Goal: Task Accomplishment & Management: Manage account settings

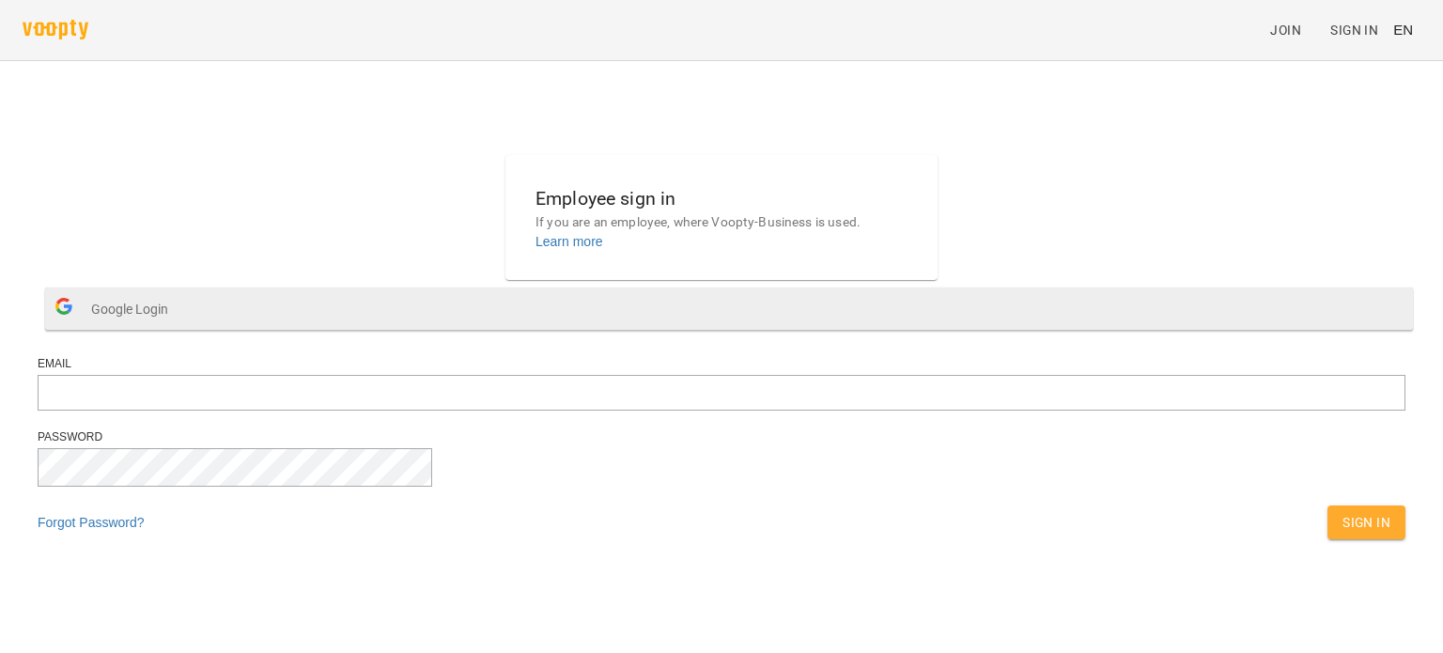
click at [178, 328] on span "Google Login" at bounding box center [134, 309] width 86 height 38
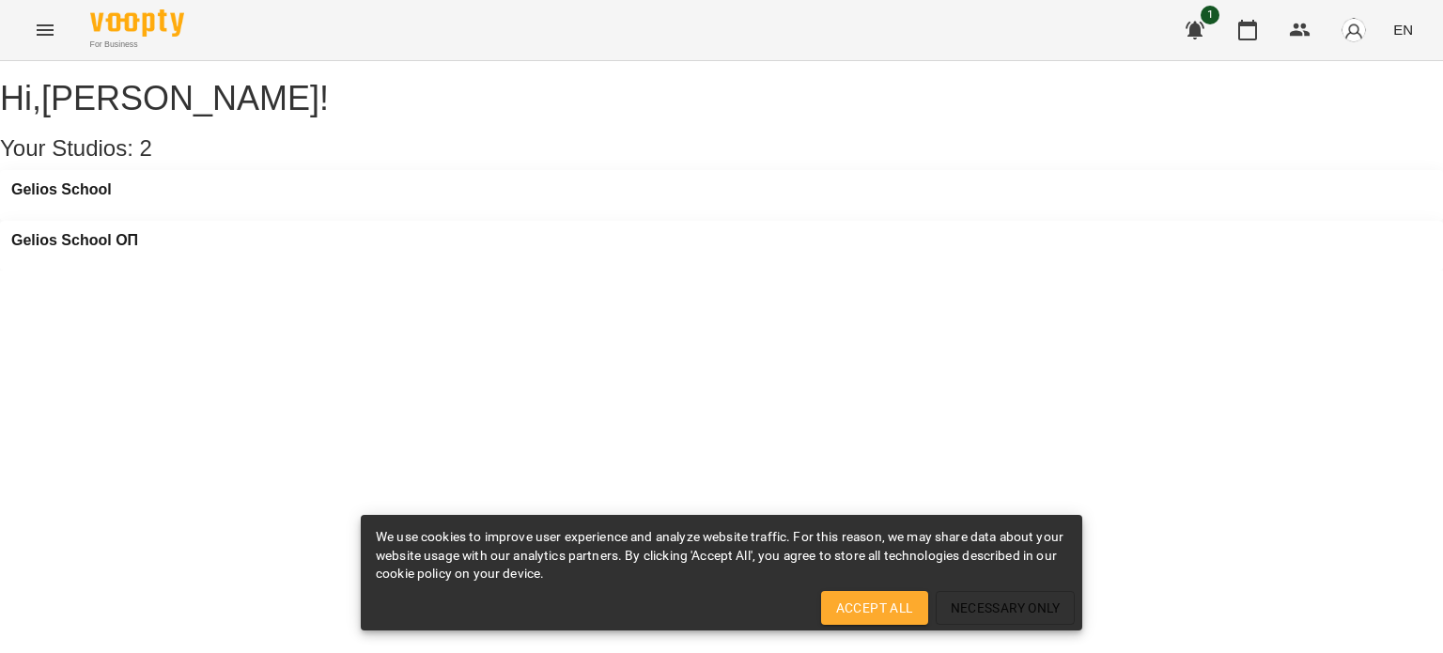
click at [1407, 32] on span "EN" at bounding box center [1403, 30] width 20 height 20
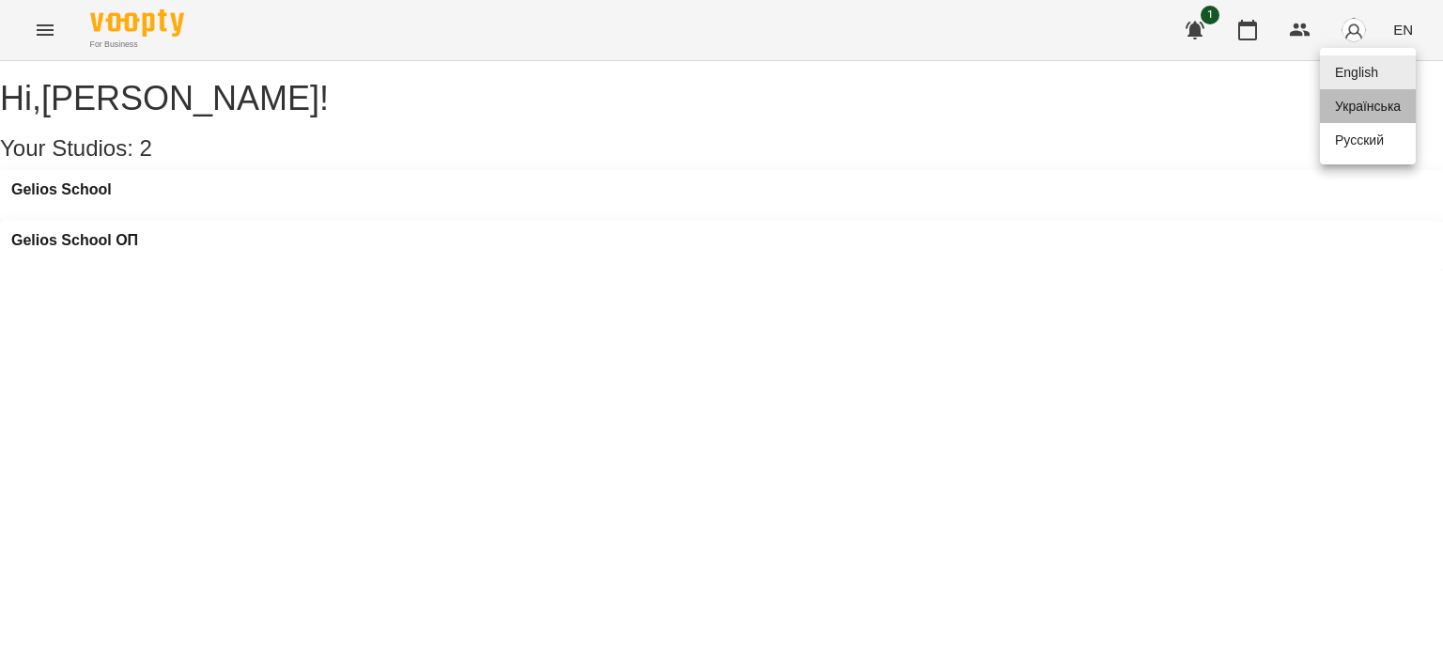
click at [1387, 117] on div "Українська" at bounding box center [1368, 106] width 96 height 34
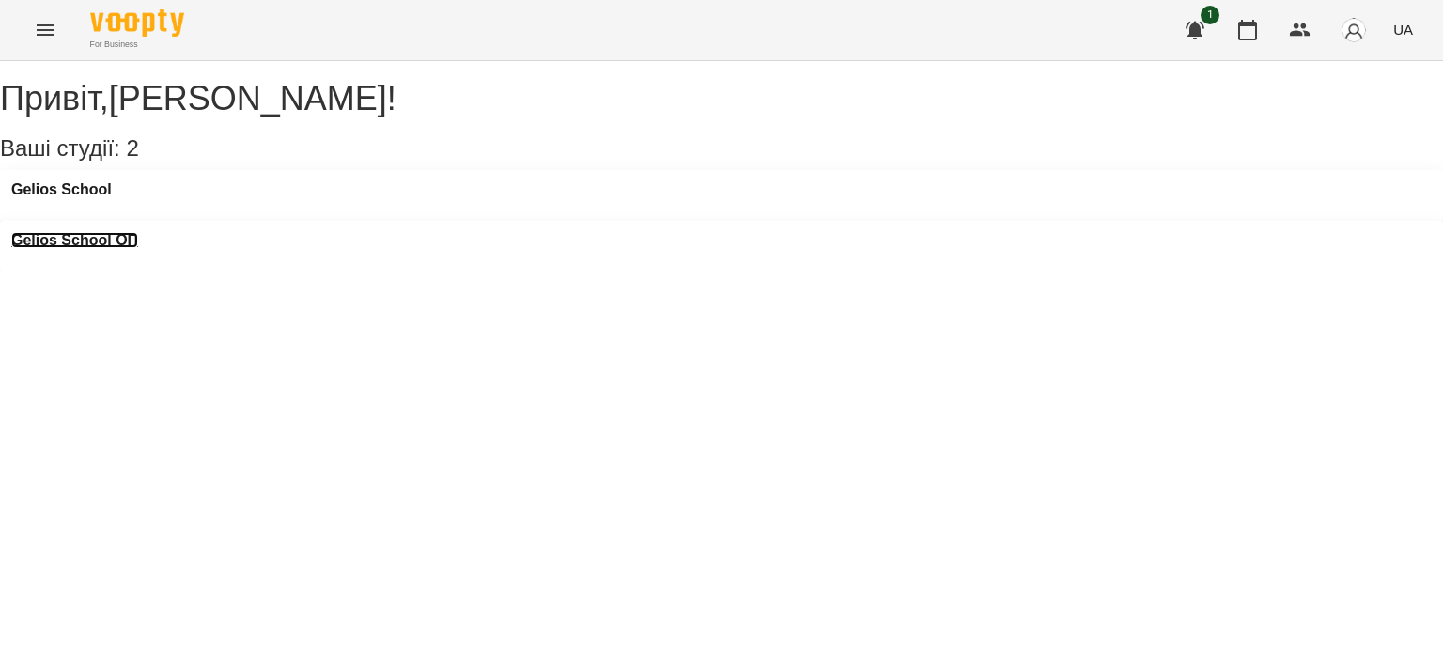
click at [138, 232] on h3 "Gelios School ОП" at bounding box center [74, 240] width 127 height 17
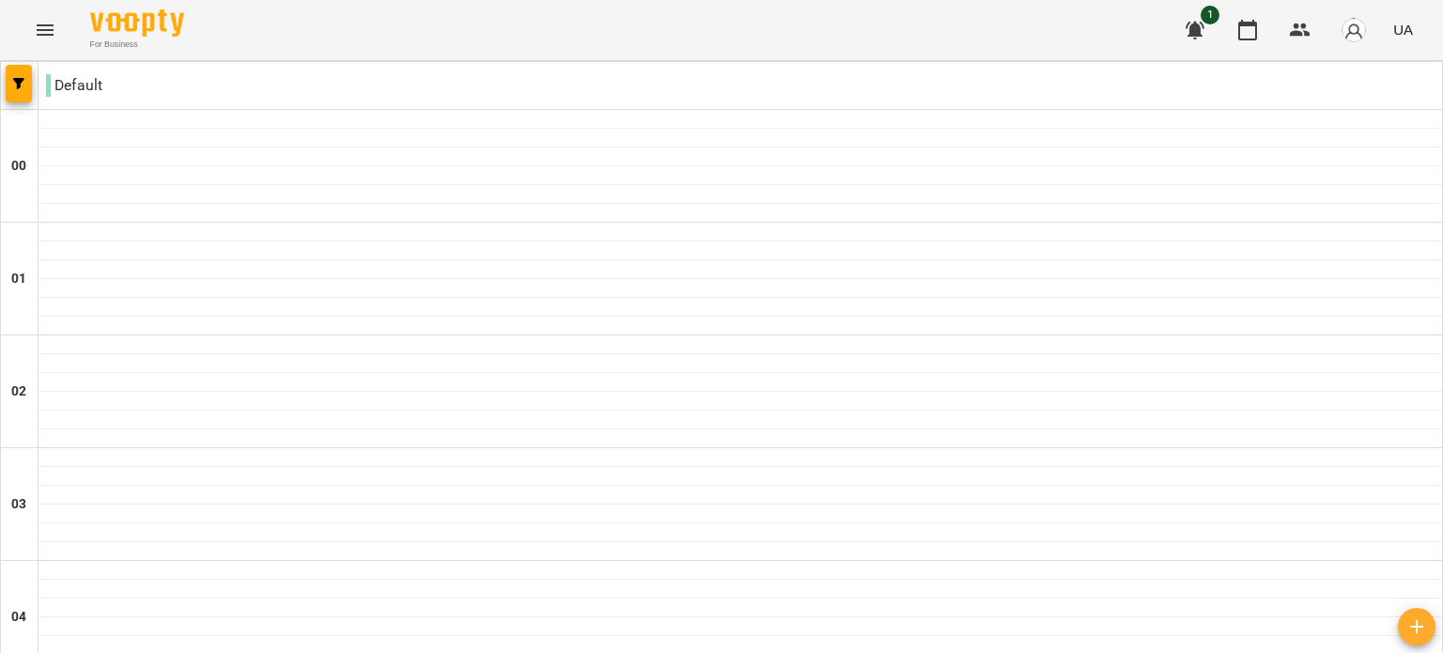
type input "**********"
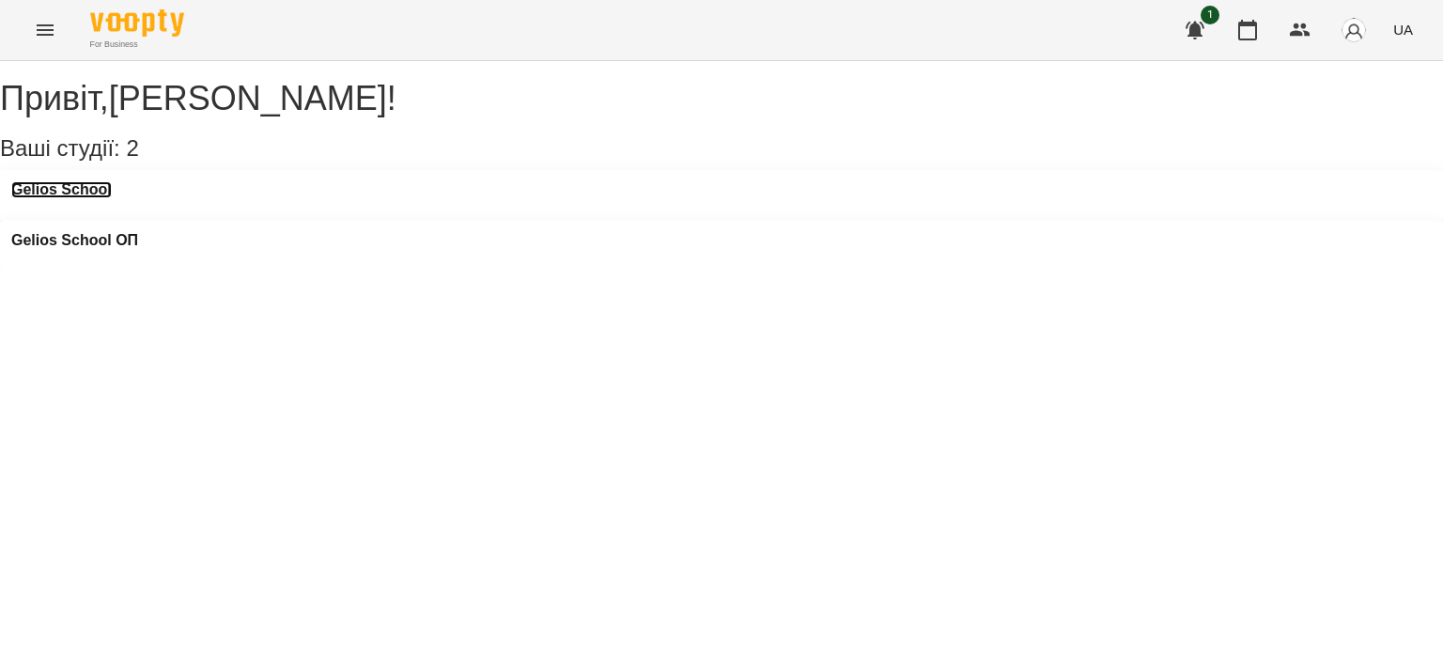
click at [111, 198] on h3 "Gelios School" at bounding box center [61, 189] width 101 height 17
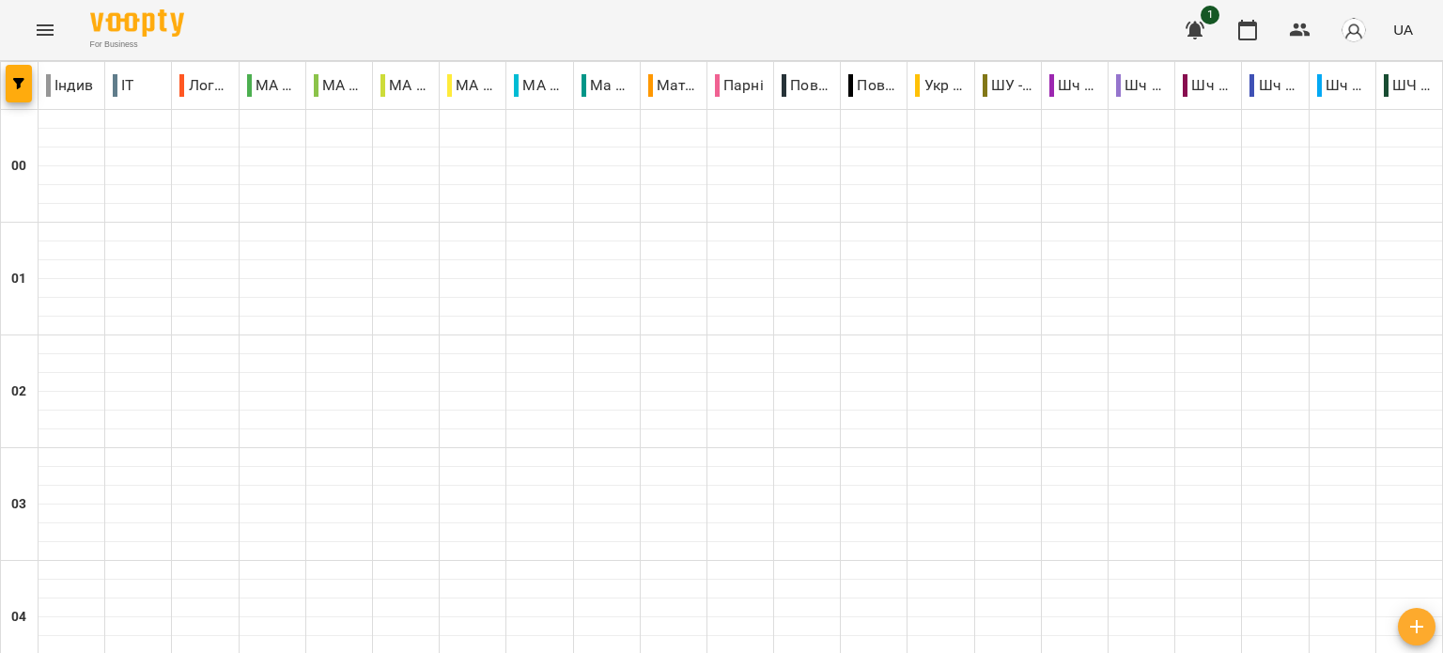
scroll to position [1785, 0]
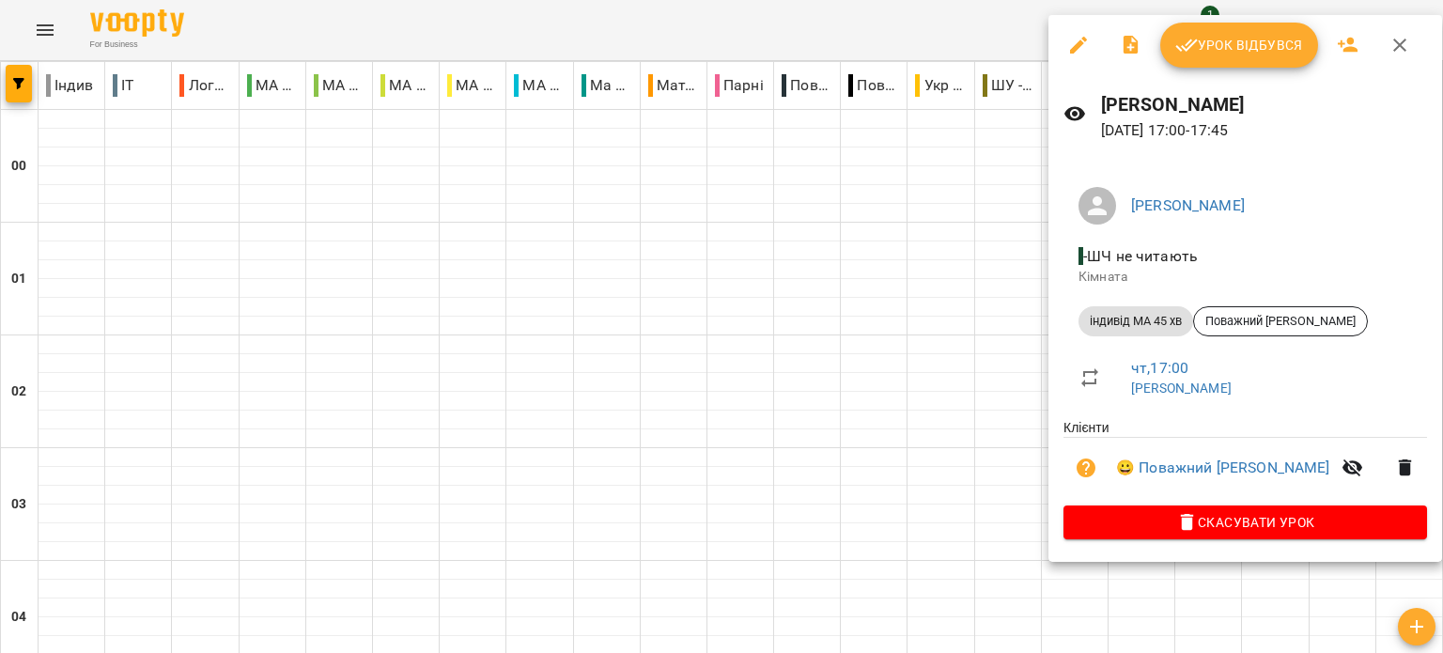
click at [940, 235] on div at bounding box center [721, 326] width 1443 height 653
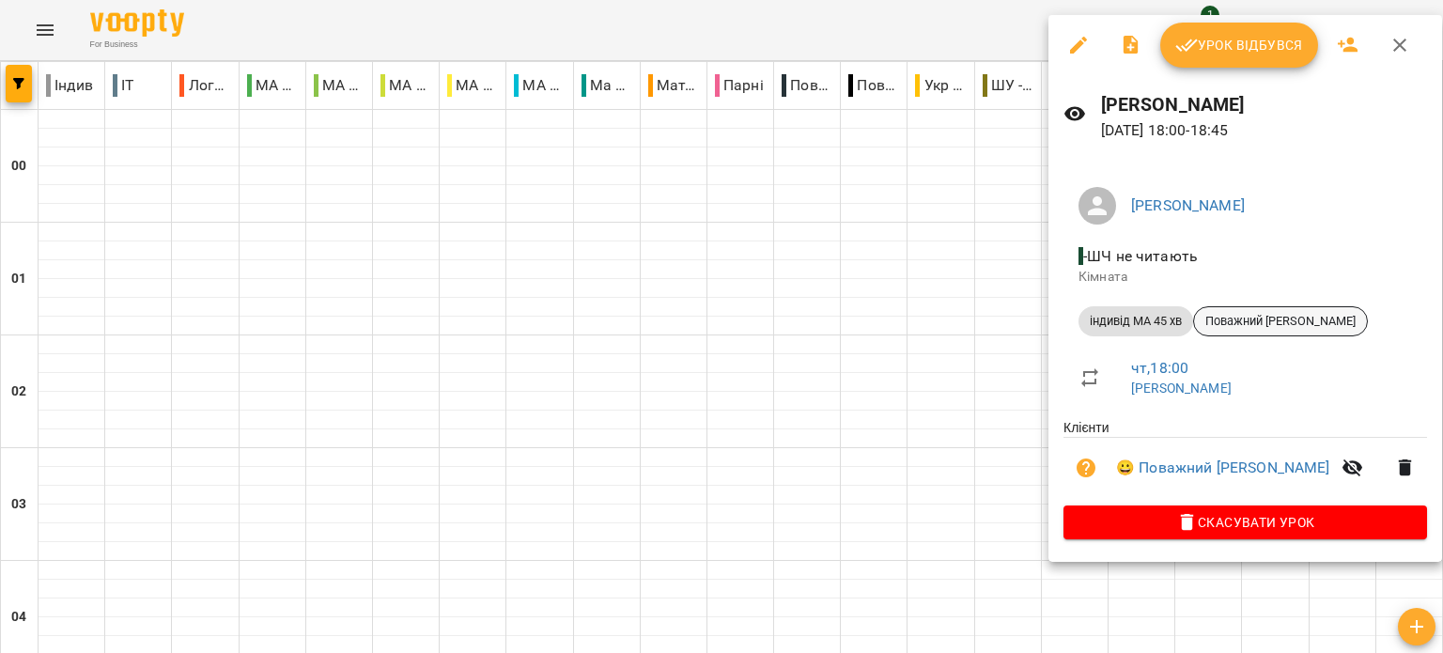
click at [1274, 319] on span "Поважний Данііл" at bounding box center [1280, 321] width 173 height 17
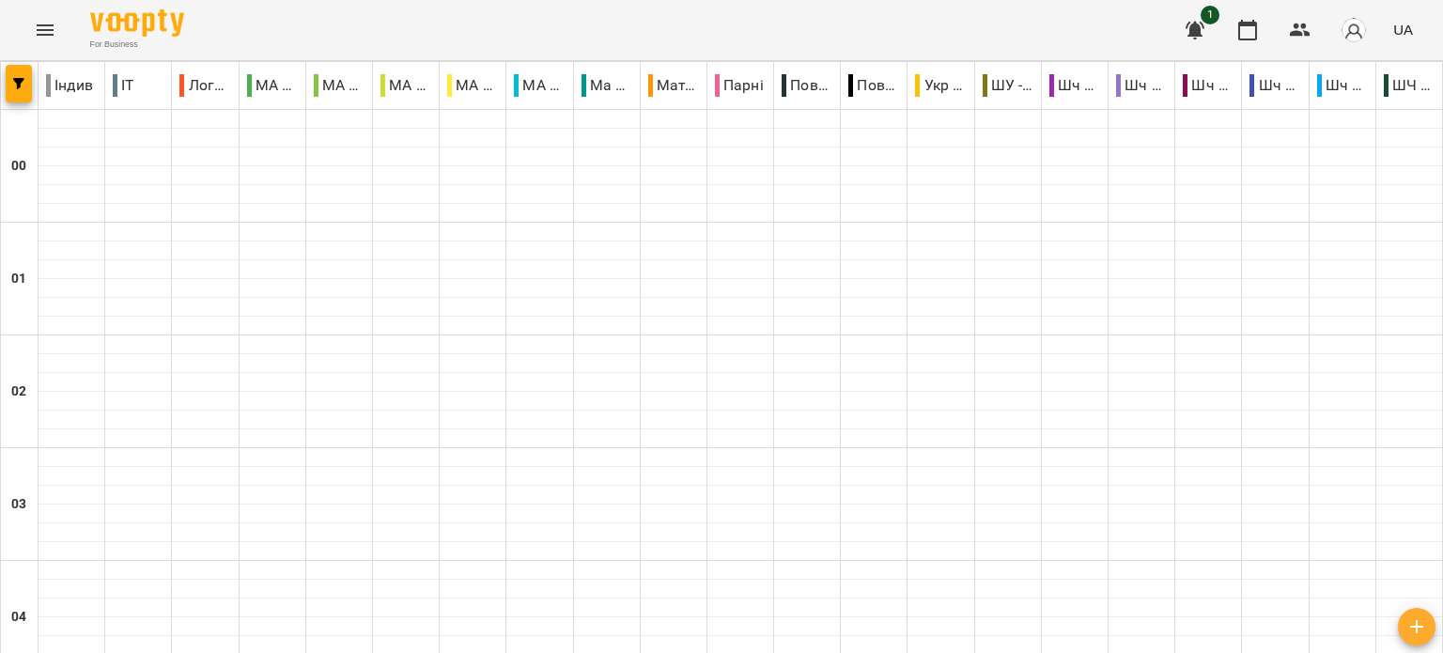
scroll to position [1785, 0]
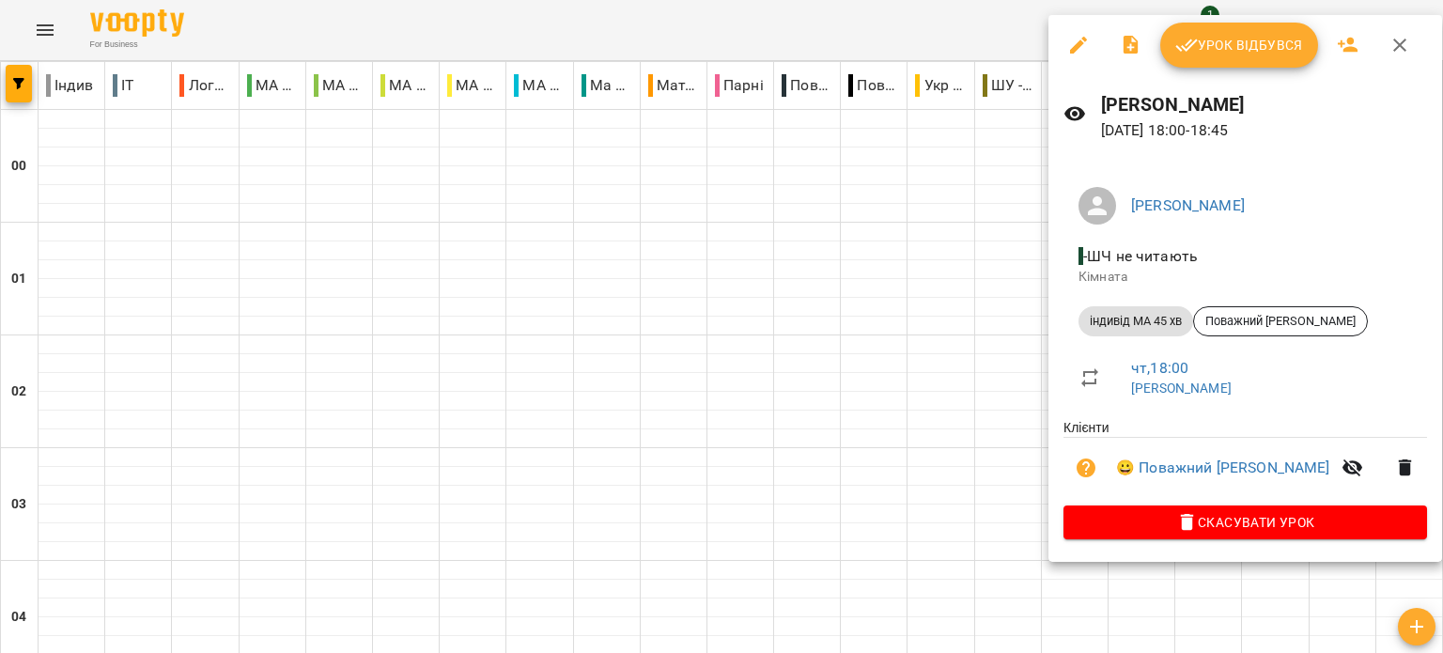
click at [823, 270] on div at bounding box center [721, 326] width 1443 height 653
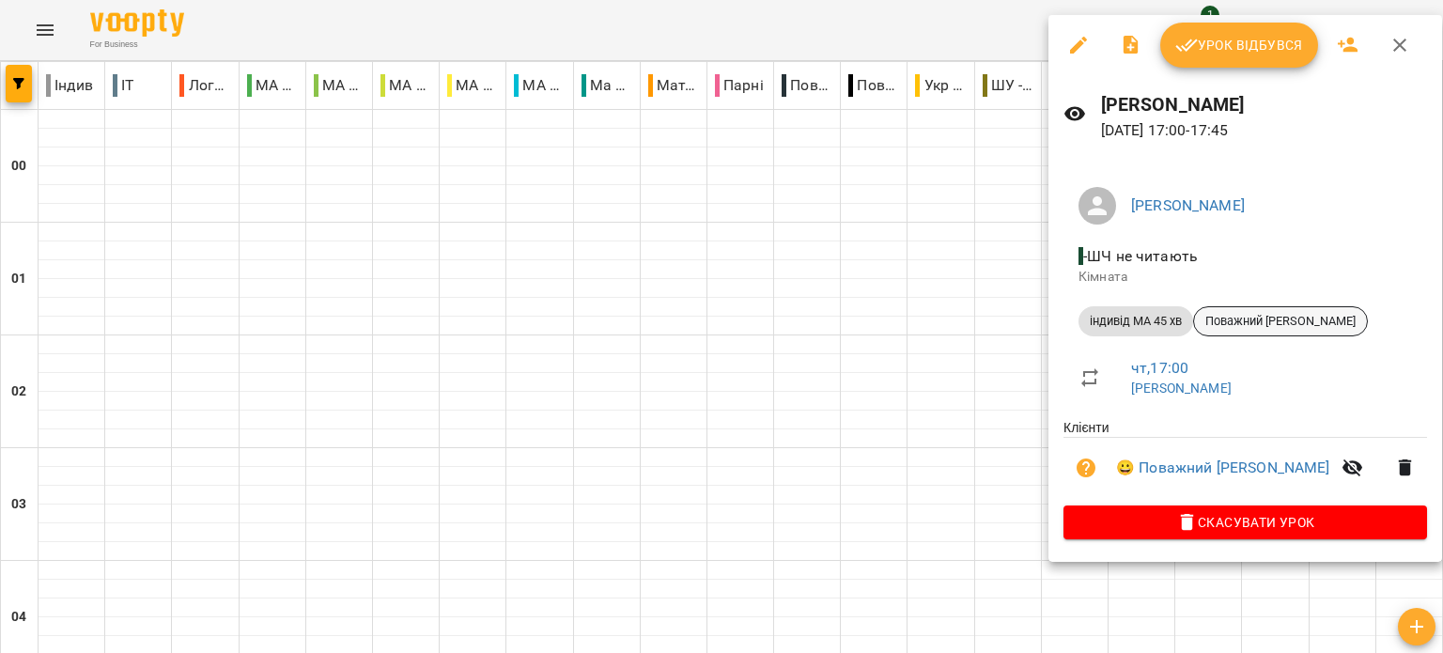
click at [1270, 319] on span "Поважний Кіріл" at bounding box center [1280, 321] width 173 height 17
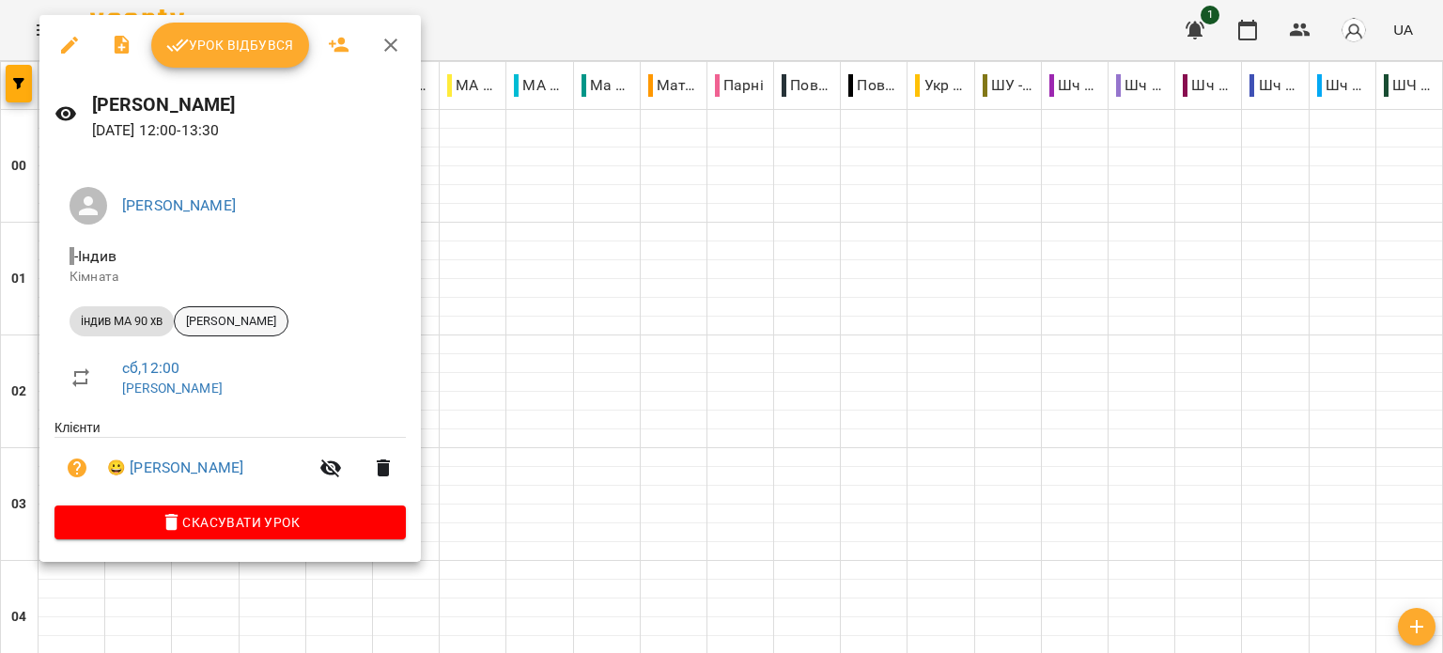
click at [254, 323] on span "Моніка Понзель" at bounding box center [231, 321] width 113 height 17
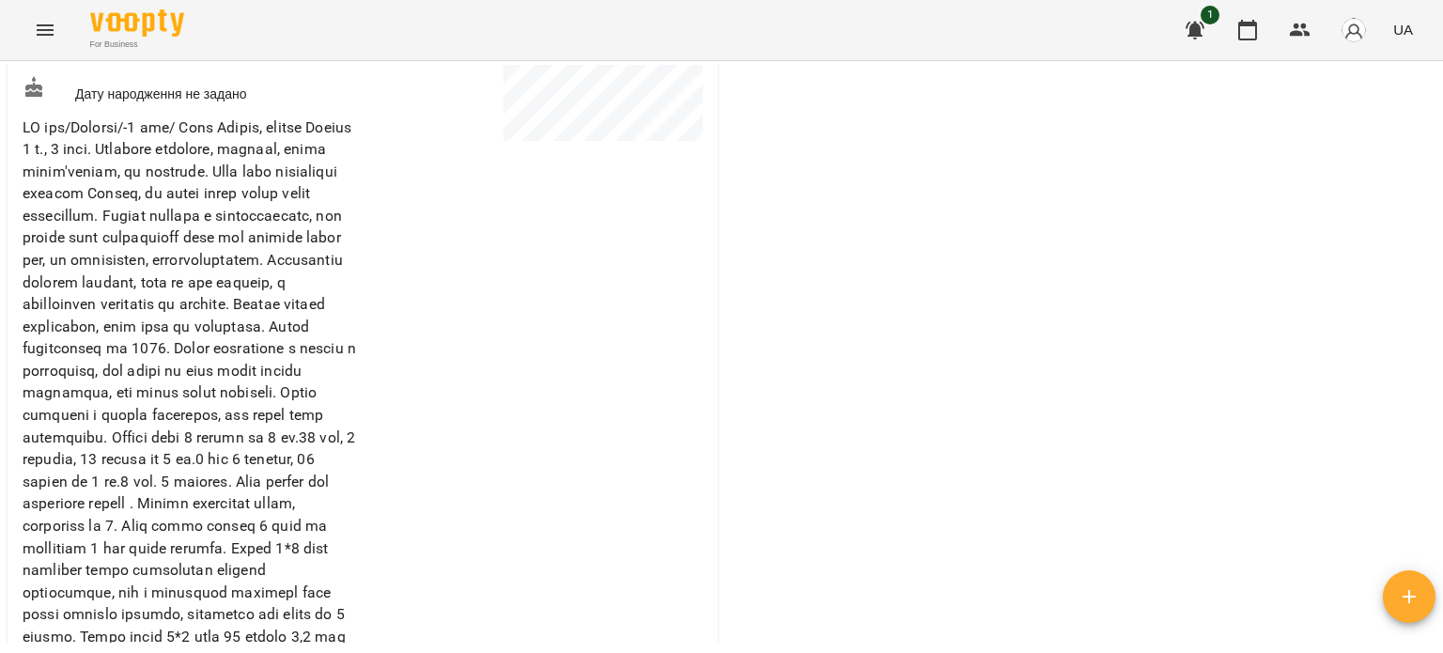
scroll to position [470, 0]
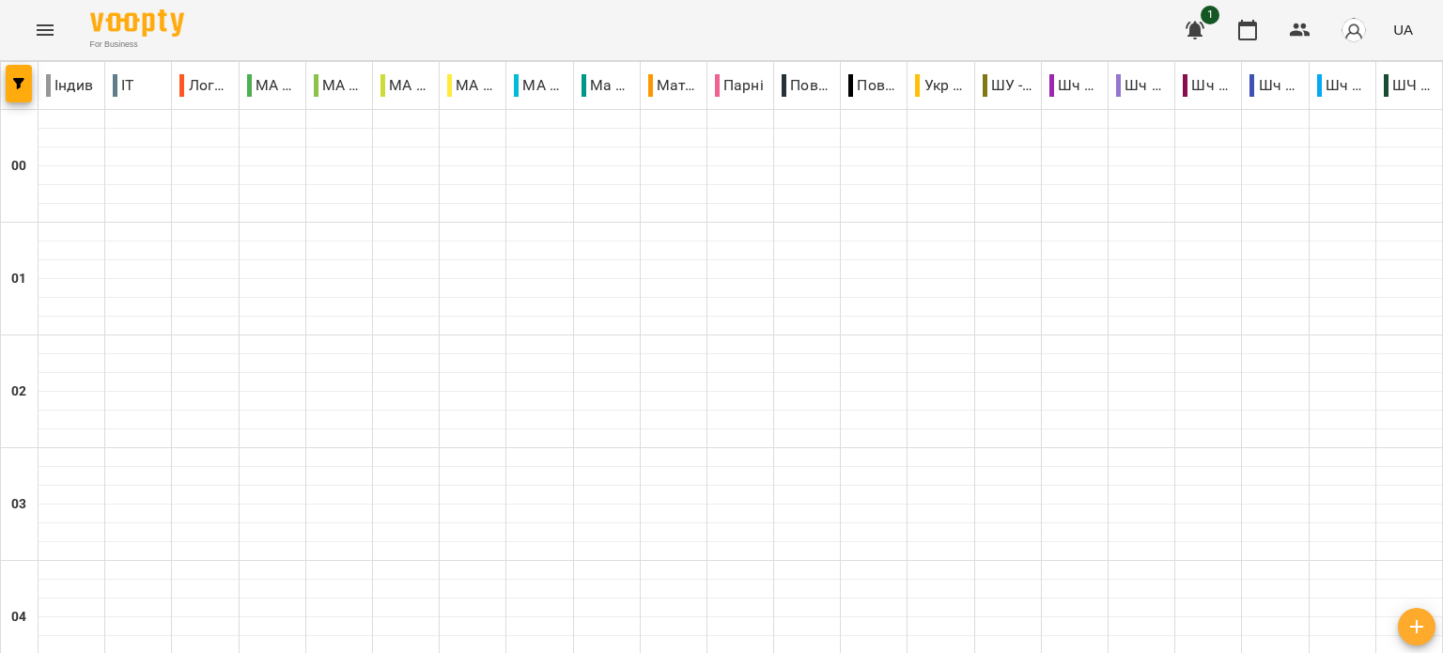
click at [41, 33] on icon "Menu" at bounding box center [45, 30] width 23 height 23
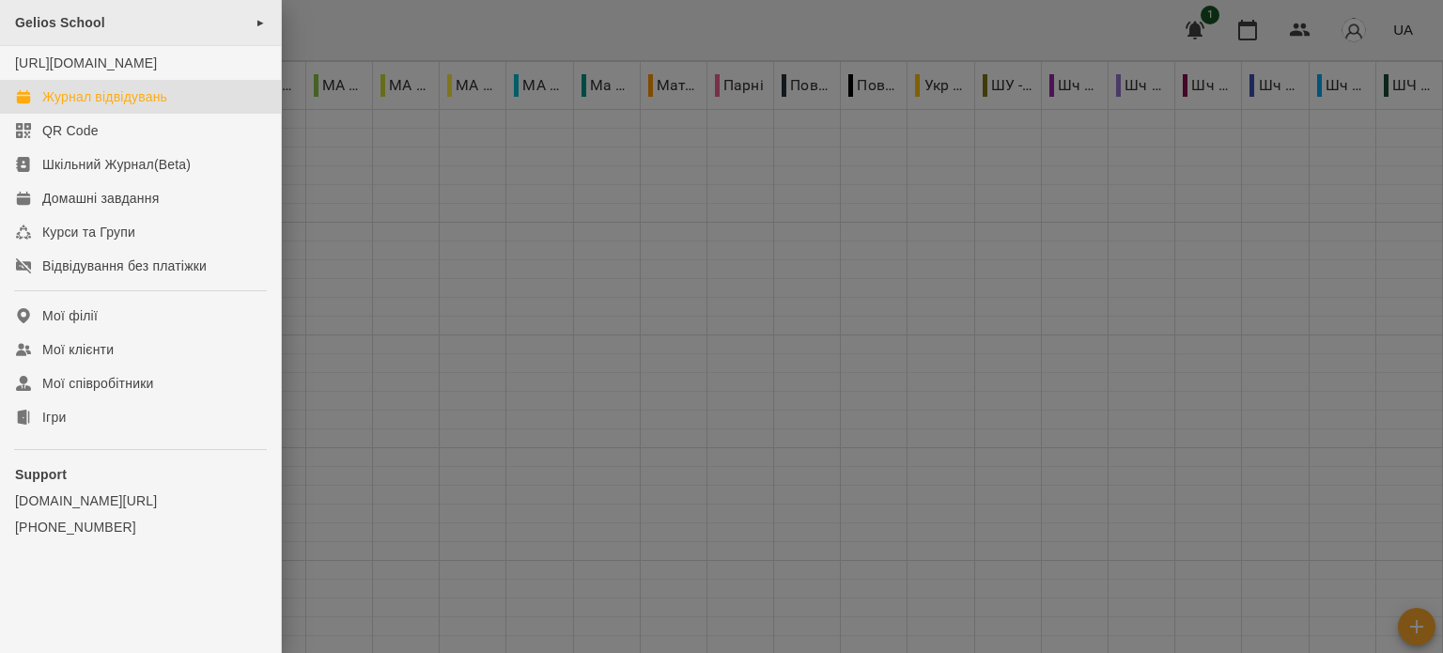
click at [62, 22] on span "Gelios School" at bounding box center [60, 22] width 90 height 15
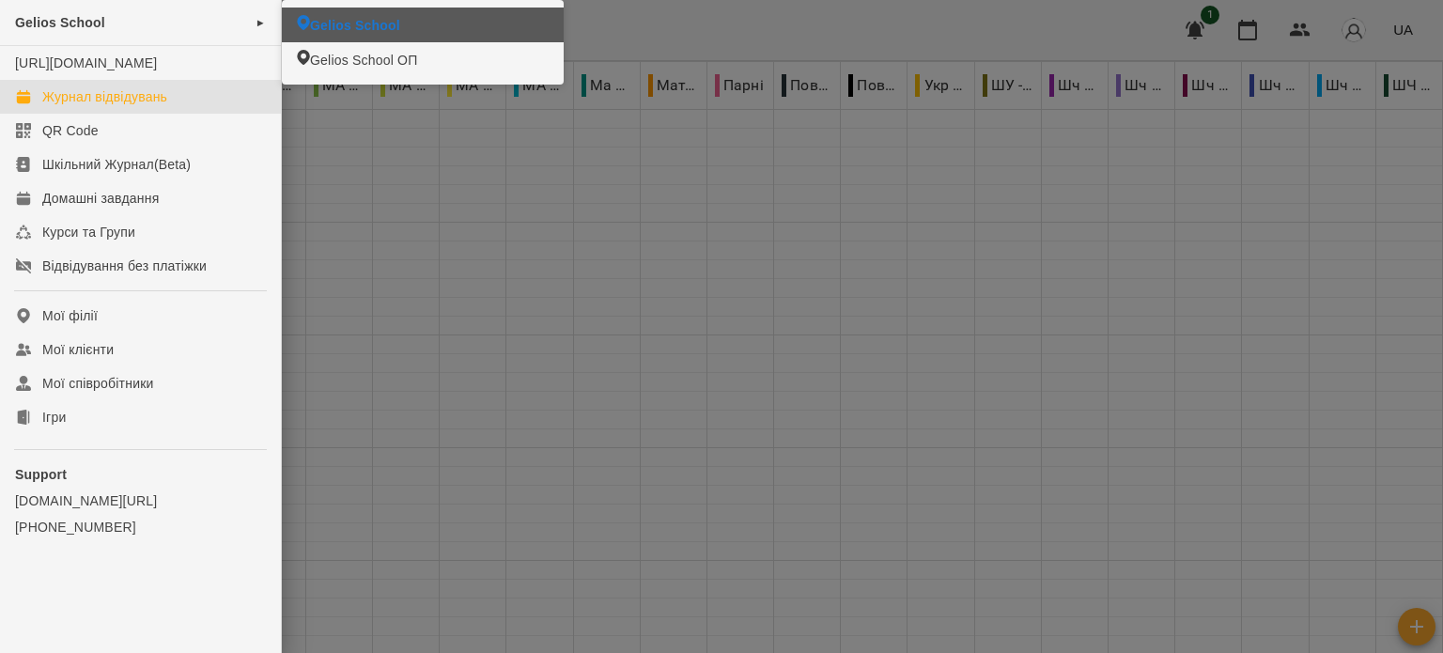
click at [346, 18] on span "Gelios School" at bounding box center [355, 25] width 90 height 19
